Goal: Task Accomplishment & Management: Use online tool/utility

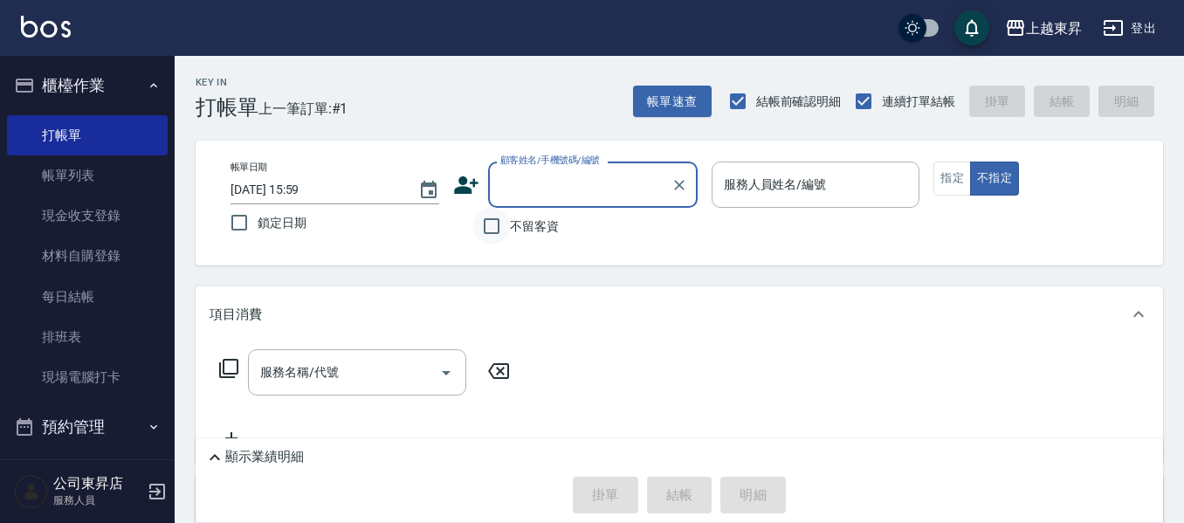
click at [502, 219] on input "不留客資" at bounding box center [491, 226] width 37 height 37
checkbox input "true"
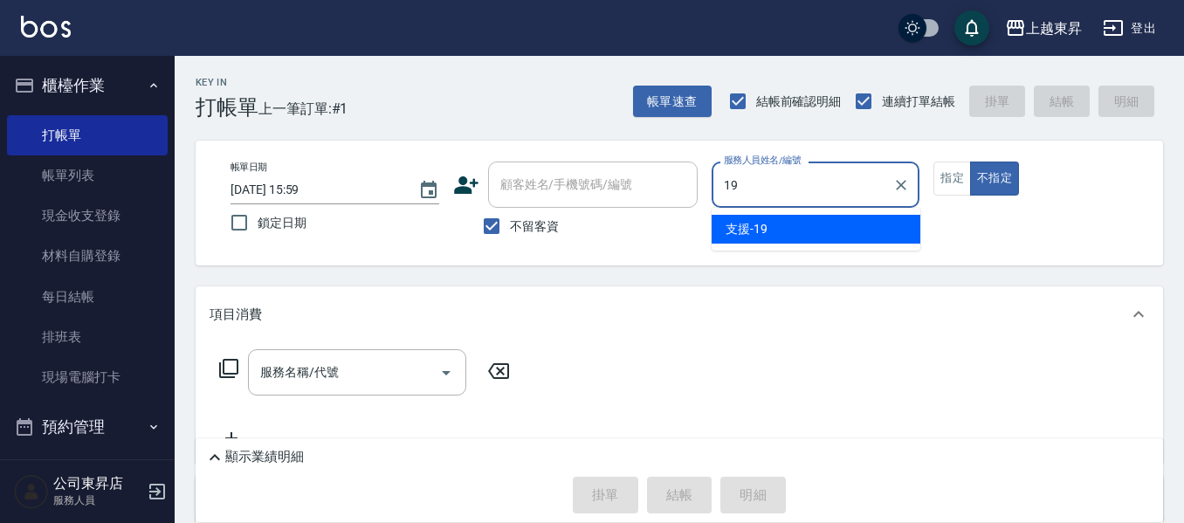
type input "支援-19"
type button "false"
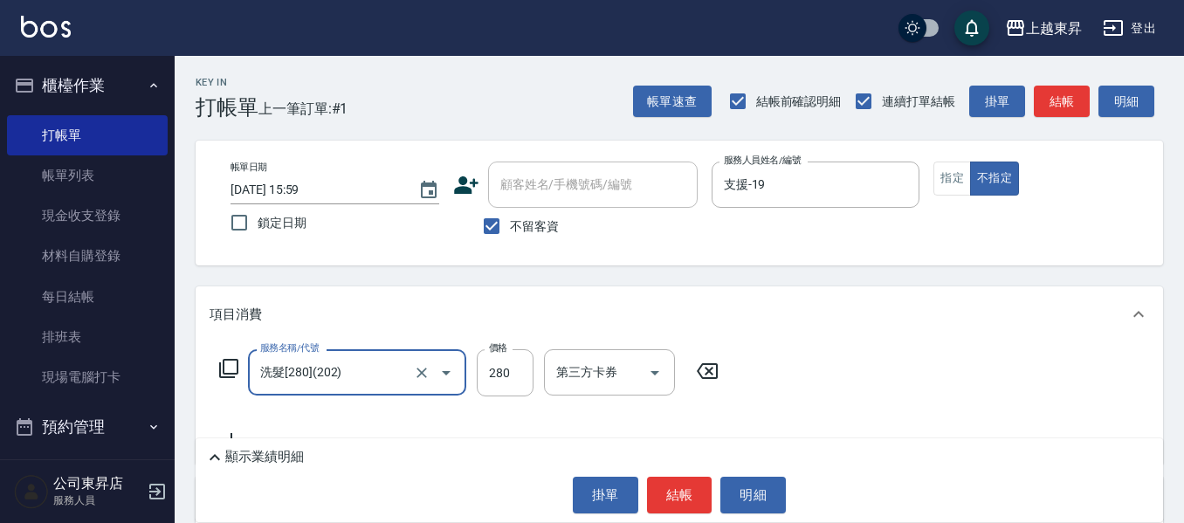
type input "洗髮[280](202)"
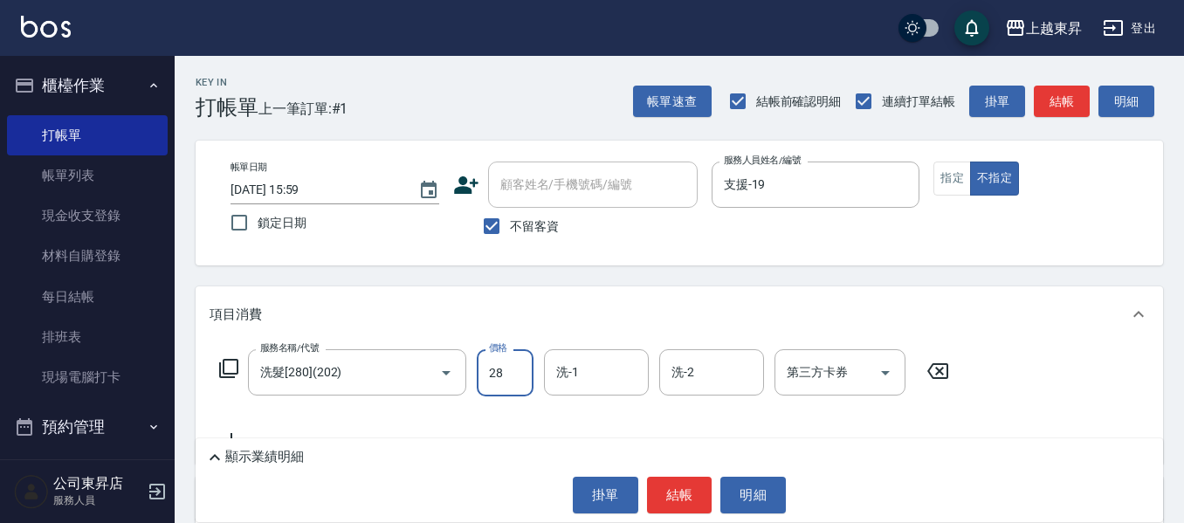
type input "280"
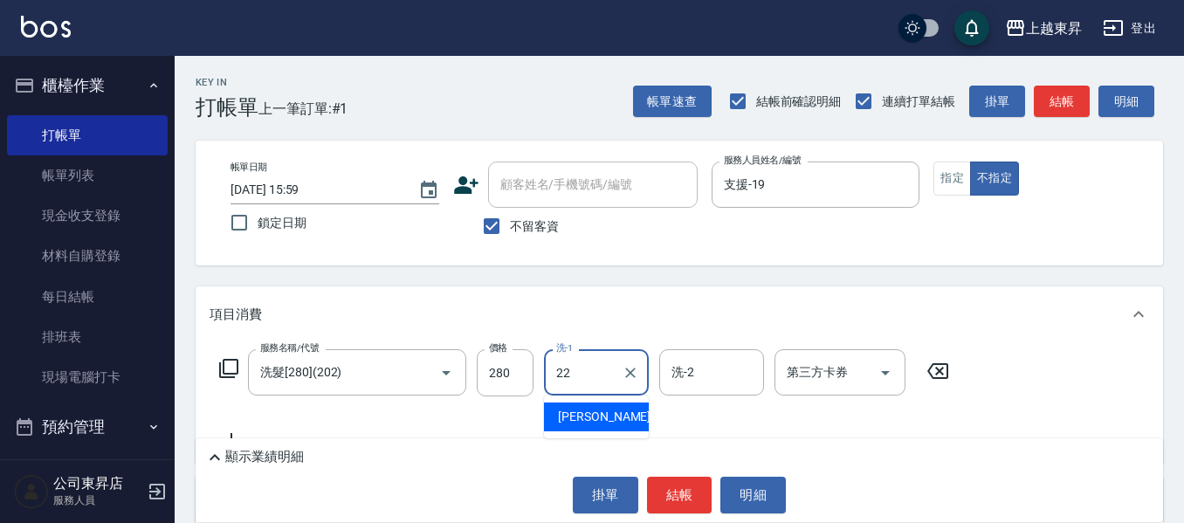
type input "[PERSON_NAME]-22"
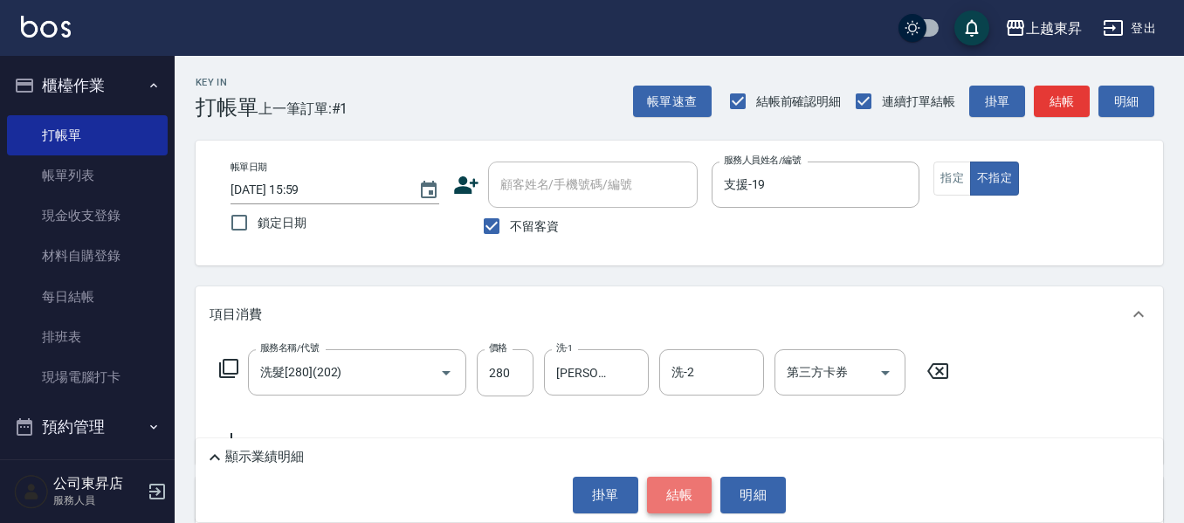
click at [696, 500] on button "結帳" at bounding box center [679, 495] width 65 height 37
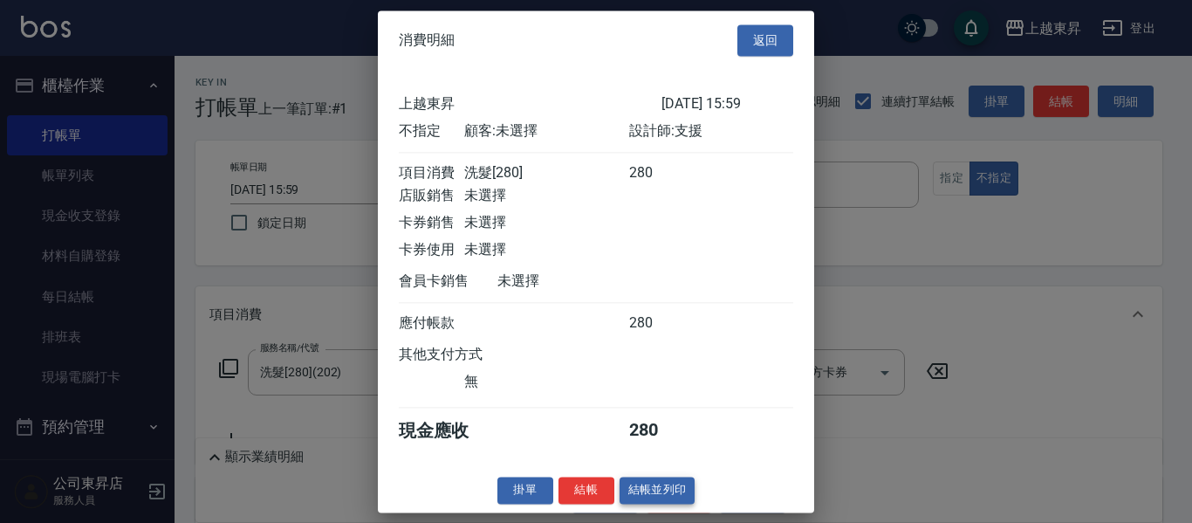
click at [680, 504] on button "結帳並列印" at bounding box center [658, 490] width 76 height 27
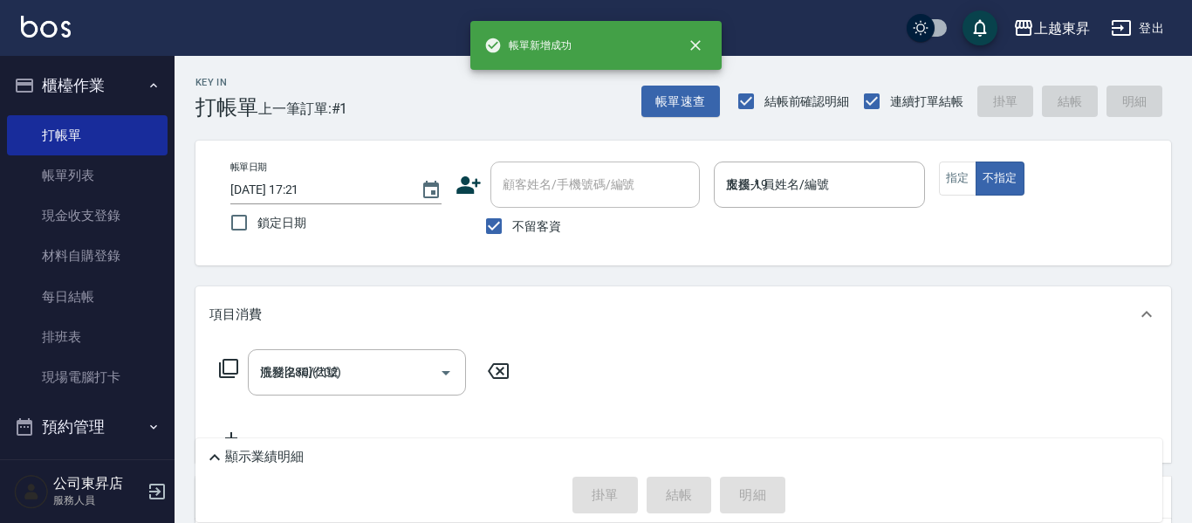
type input "[DATE] 17:21"
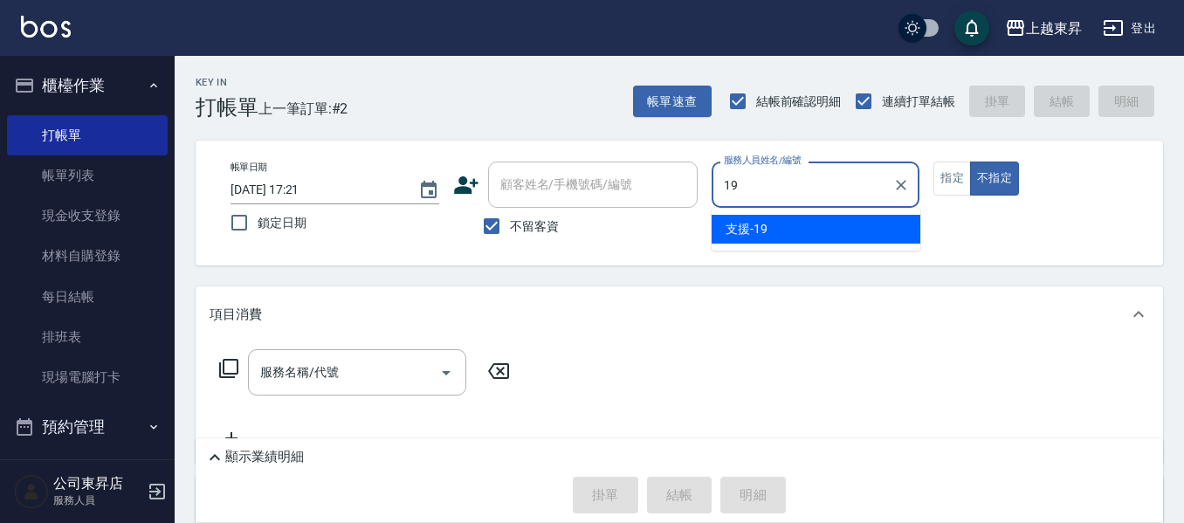
type input "支援-19"
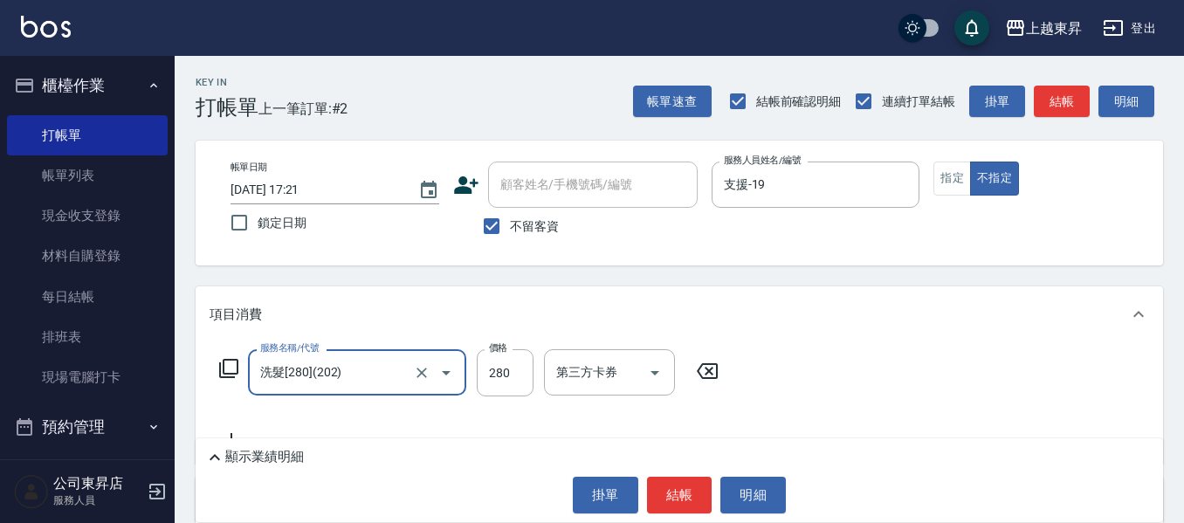
type input "洗髮[280](202)"
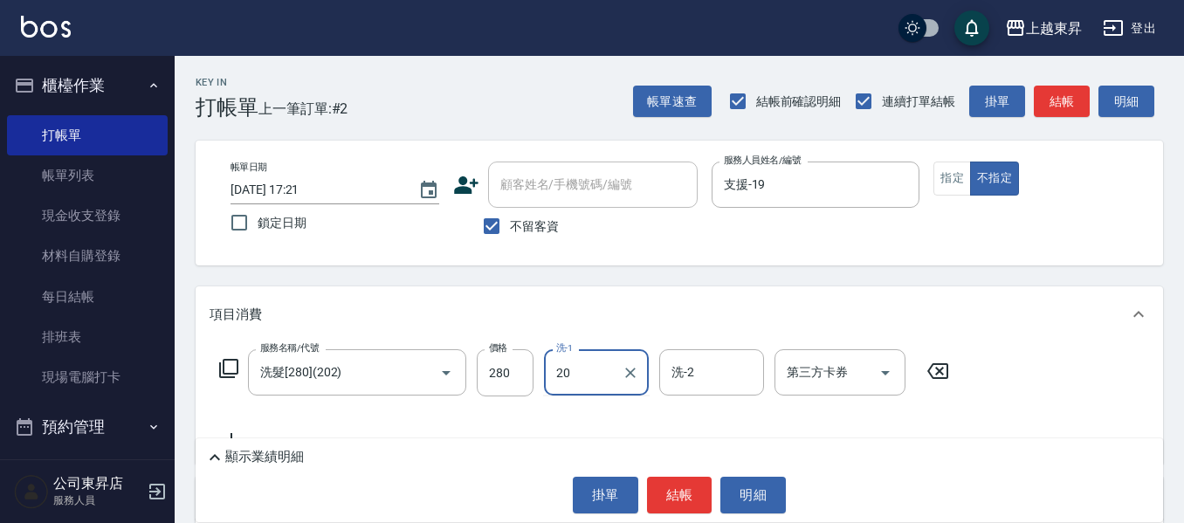
type input "林芯彤-20"
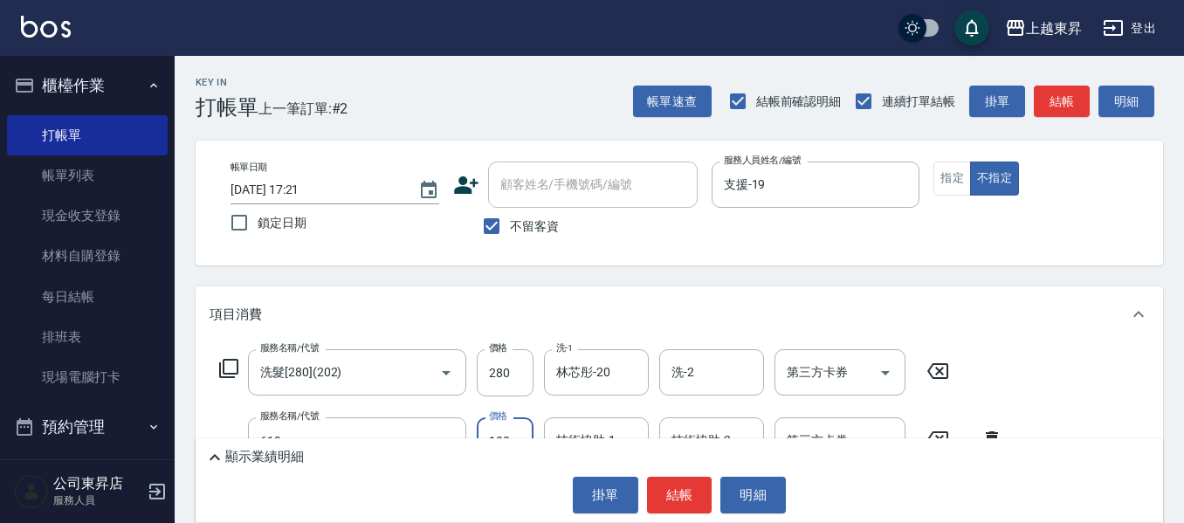
type input "[PERSON_NAME].玻酸.晶膜.水療(619)"
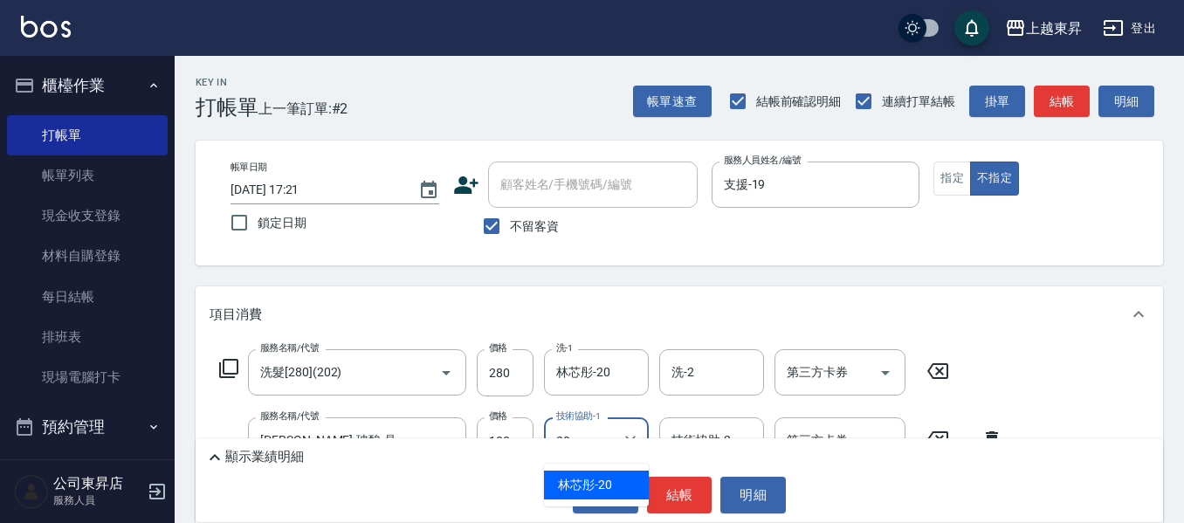
type input "林芯彤-20"
click at [687, 490] on div "顯示業績明細 掛單 結帳 明細" at bounding box center [679, 480] width 967 height 84
click at [690, 495] on button "結帳" at bounding box center [679, 495] width 65 height 37
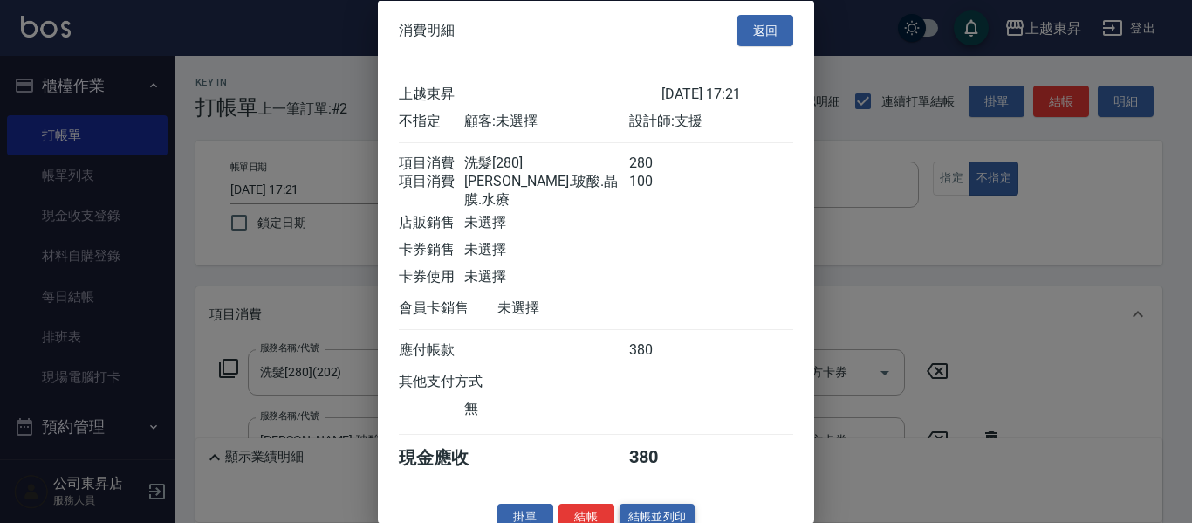
click at [664, 520] on button "結帳並列印" at bounding box center [658, 517] width 76 height 27
